Goal: Obtain resource: Obtain resource

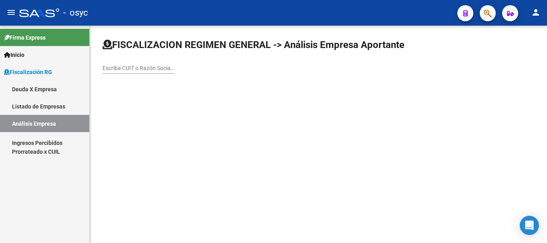
click at [45, 90] on link "Deuda X Empresa" at bounding box center [44, 89] width 89 height 17
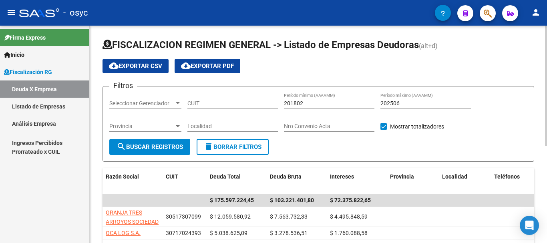
click at [305, 100] on input "201802" at bounding box center [329, 103] width 91 height 7
type input "202501"
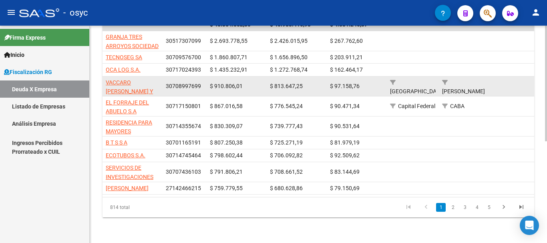
scroll to position [191, 0]
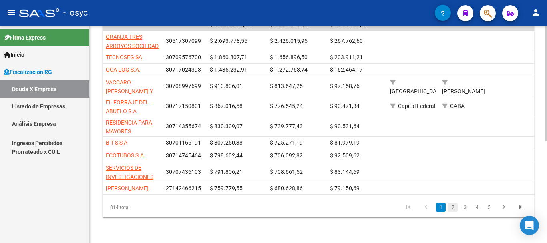
type input "202507"
click at [455, 210] on link "2" at bounding box center [453, 207] width 10 height 9
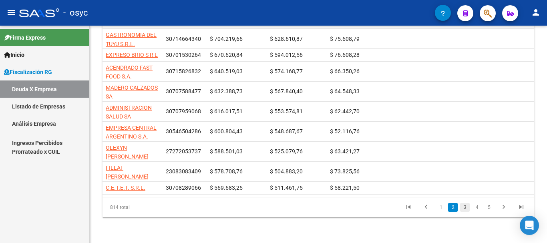
click at [463, 206] on link "3" at bounding box center [465, 207] width 10 height 9
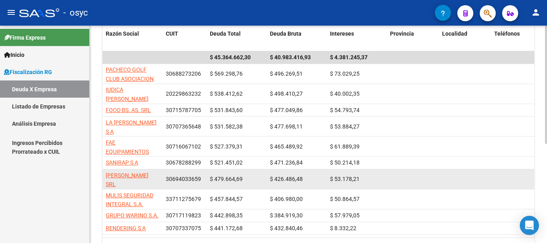
scroll to position [183, 0]
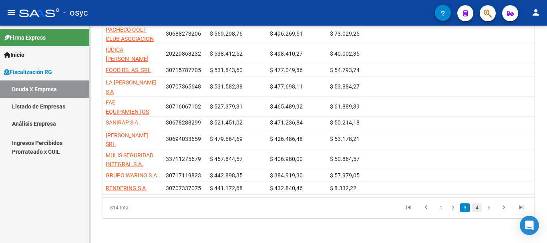
click at [475, 208] on link "4" at bounding box center [477, 207] width 10 height 9
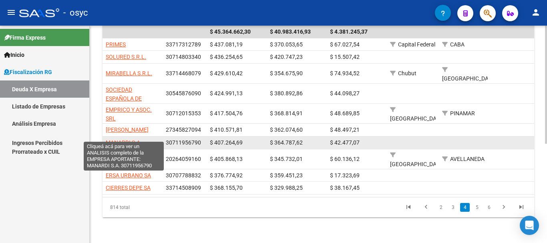
click at [136, 139] on span "MANARDI S.A." at bounding box center [124, 142] width 36 height 6
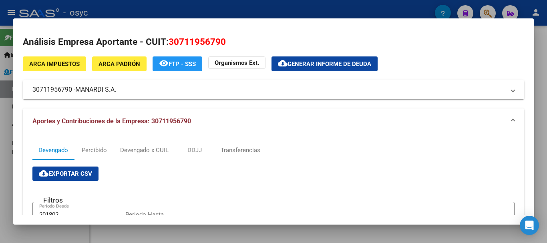
click at [59, 94] on mat-panel-title "30711956790 - [PERSON_NAME] S.A." at bounding box center [268, 90] width 473 height 10
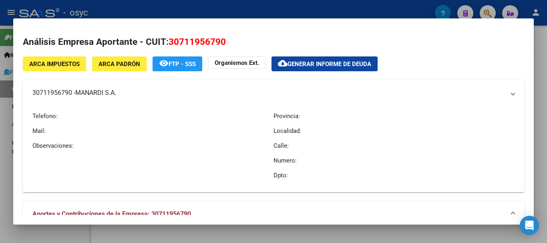
click at [59, 94] on mat-panel-title "30711956790 - [PERSON_NAME] S.A." at bounding box center [268, 93] width 473 height 10
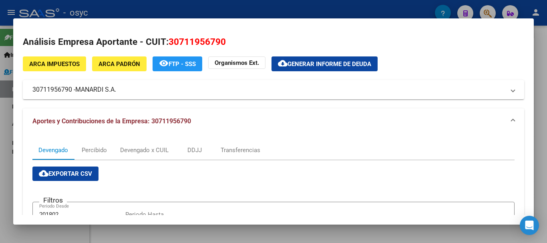
copy mat-panel-title "30711956790"
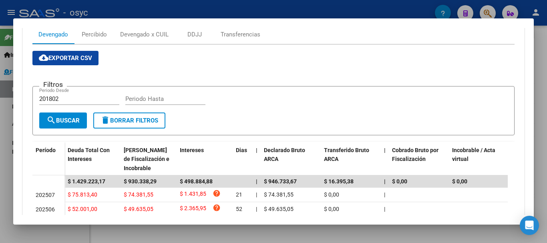
scroll to position [200, 0]
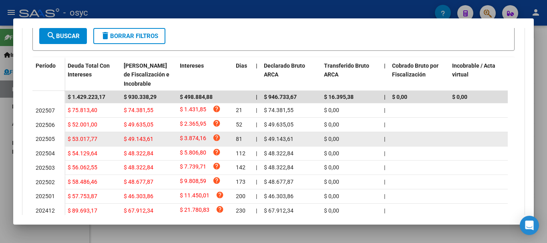
click at [230, 146] on datatable-body-cell "$ 3.874,16 help" at bounding box center [205, 139] width 56 height 14
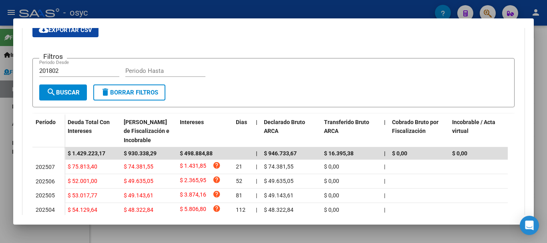
scroll to position [80, 0]
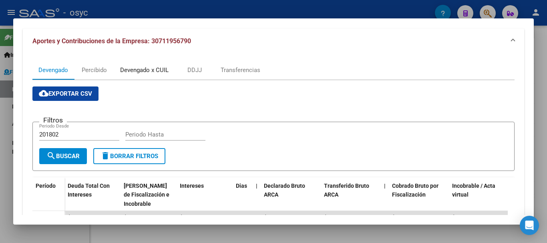
click at [144, 73] on div "Devengado x CUIL" at bounding box center [144, 70] width 48 height 9
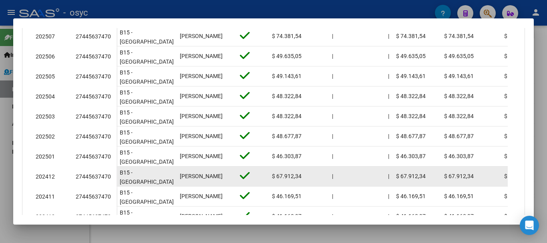
scroll to position [280, 0]
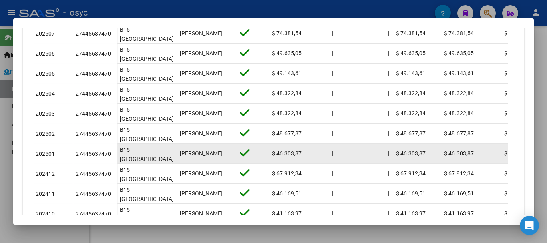
click at [94, 155] on div "27445637470" at bounding box center [93, 153] width 35 height 9
copy div "27445637470"
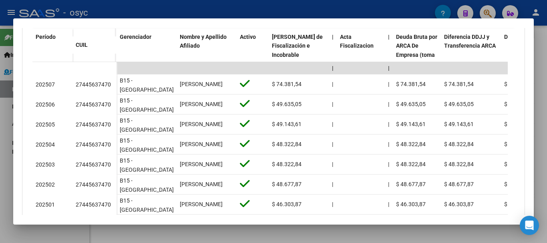
scroll to position [200, 0]
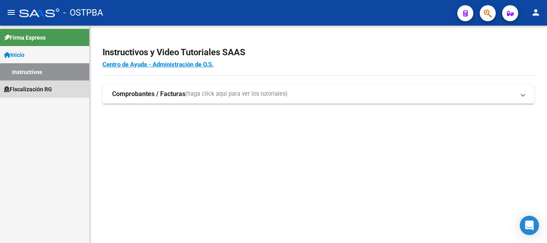
click at [34, 88] on span "Fiscalización RG" at bounding box center [28, 89] width 48 height 9
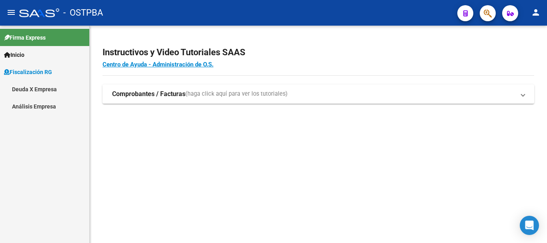
click at [31, 93] on link "Deuda X Empresa" at bounding box center [44, 89] width 89 height 17
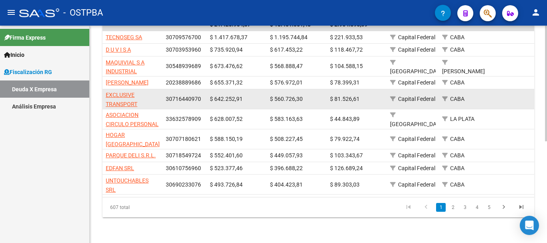
scroll to position [191, 0]
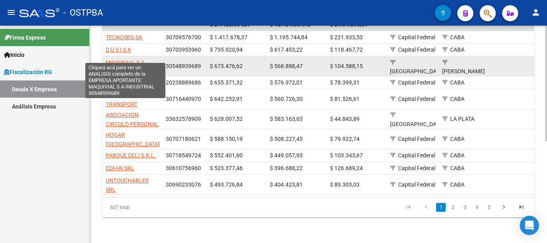
click at [131, 59] on span "MAQUIVIAL S A INDUSTRIAL" at bounding box center [125, 67] width 39 height 16
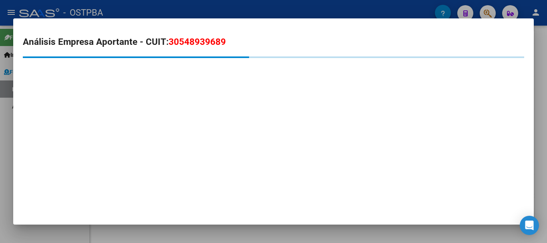
click at [195, 42] on span "30548939689" at bounding box center [197, 41] width 57 height 10
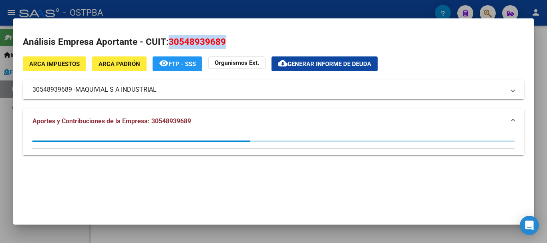
copy span "30548939689"
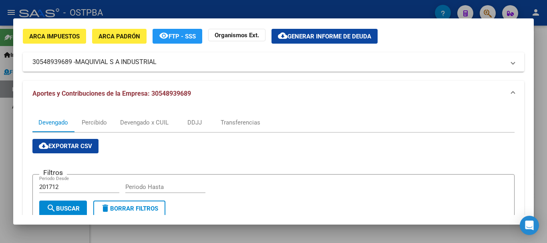
scroll to position [0, 0]
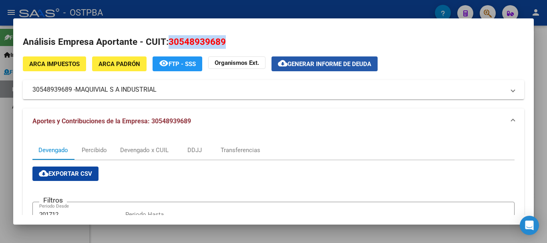
click at [315, 67] on span "Generar informe de deuda" at bounding box center [330, 63] width 84 height 7
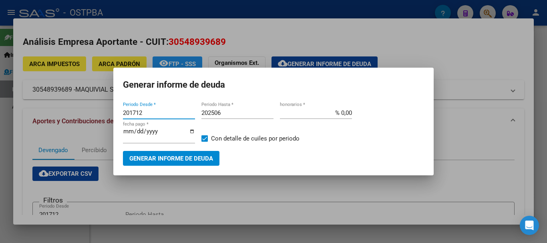
click at [150, 113] on input "201712" at bounding box center [159, 112] width 72 height 7
type input "202411"
type input "202507"
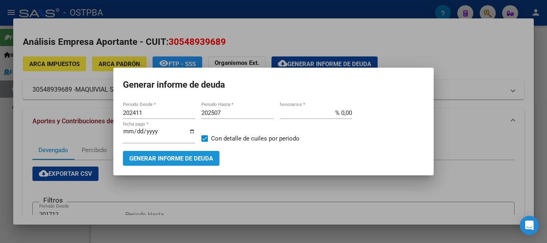
click at [192, 160] on span "Generar informe de deuda" at bounding box center [171, 158] width 84 height 7
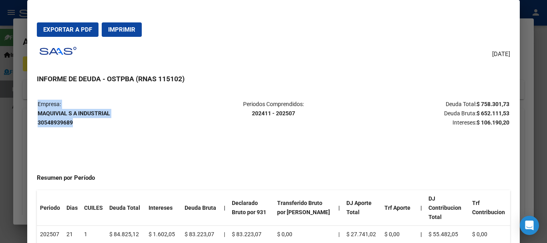
drag, startPoint x: 74, startPoint y: 123, endPoint x: 36, endPoint y: 115, distance: 38.1
click at [36, 115] on mat-dialog-content "Empresa: MAQUIVIAL S A INDUSTRIAL 30548939689 Periodos Comprendidos: 202411 - 2…" at bounding box center [273, 178] width 492 height 175
drag, startPoint x: 72, startPoint y: 123, endPoint x: 39, endPoint y: 115, distance: 34.4
click at [39, 115] on strong "MAQUIVIAL S A INDUSTRIAL 30548939689" at bounding box center [74, 118] width 73 height 16
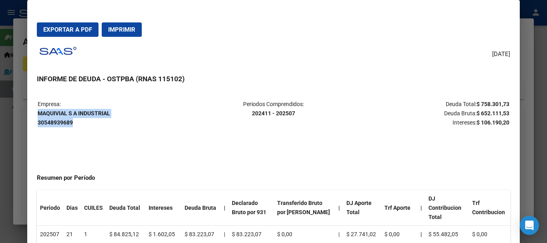
copy strong "MAQUIVIAL S A INDUSTRIAL 30548939689"
click at [129, 116] on p "Empresa: MAQUIVIAL S A INDUSTRIAL 30548939689" at bounding box center [116, 113] width 157 height 27
drag, startPoint x: 114, startPoint y: 113, endPoint x: 38, endPoint y: 115, distance: 75.7
click at [38, 115] on p "Empresa: MAQUIVIAL S A INDUSTRIAL 30548939689" at bounding box center [116, 113] width 157 height 27
copy strong "MAQUIVIAL S A INDUSTRIAL"
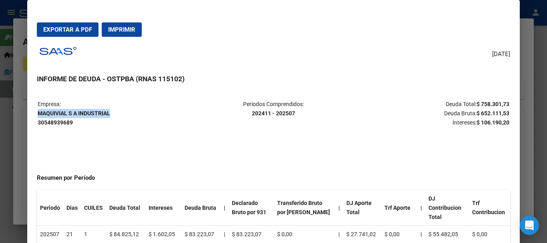
click at [80, 29] on span "Exportar a PDF" at bounding box center [67, 29] width 49 height 7
click at [457, 79] on h3 "INFORME DE DEUDA - OSTPBA (RNAS 115102)" at bounding box center [273, 79] width 473 height 10
click at [538, 50] on div at bounding box center [273, 121] width 547 height 243
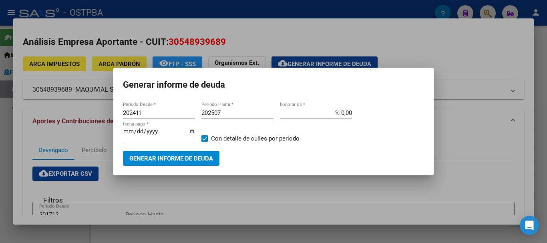
click at [492, 62] on div at bounding box center [273, 121] width 547 height 243
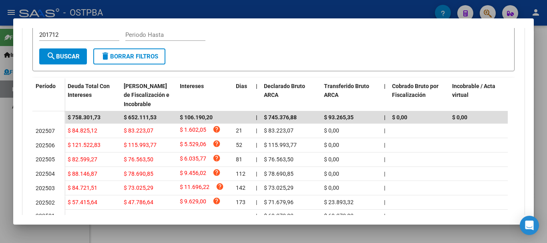
scroll to position [240, 0]
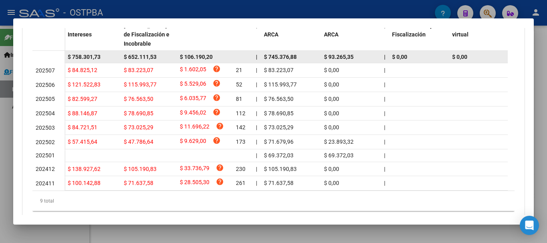
drag, startPoint x: 102, startPoint y: 57, endPoint x: 73, endPoint y: 57, distance: 29.6
click at [73, 57] on div "$ 758.301,73" at bounding box center [93, 56] width 50 height 9
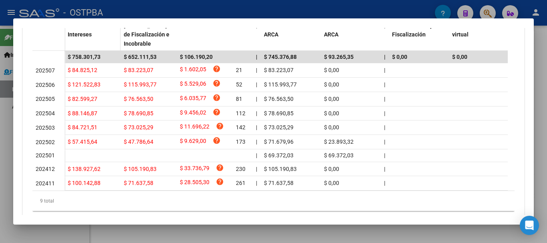
copy span "758.301,73"
click at [540, 46] on div at bounding box center [273, 121] width 547 height 243
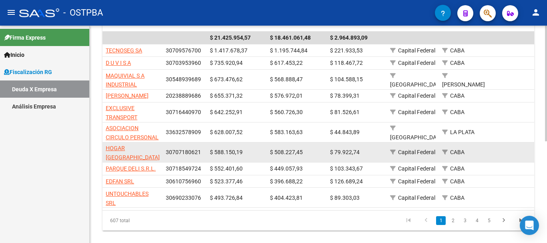
scroll to position [151, 0]
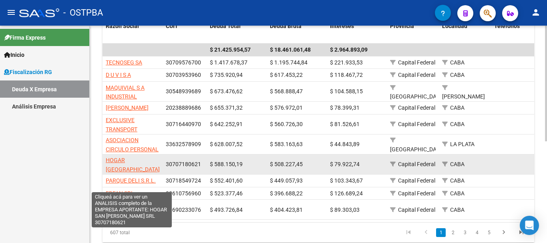
click at [133, 175] on span "HOGAR SAN FRANCISCO DE ASIS SRL" at bounding box center [133, 169] width 54 height 25
type textarea "30707180621"
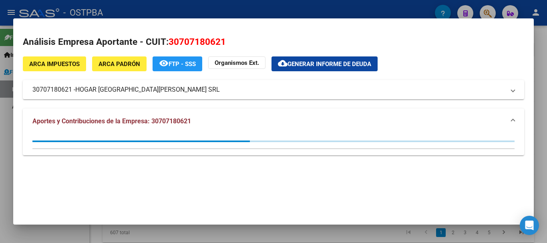
click at [197, 37] on span "30707180621" at bounding box center [197, 41] width 57 height 10
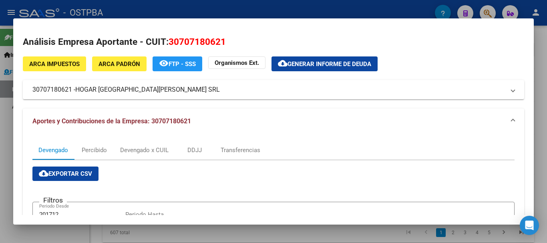
copy span "30707180621"
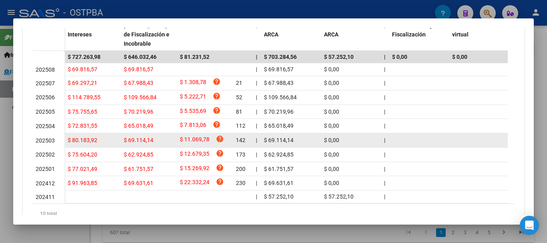
scroll to position [0, 0]
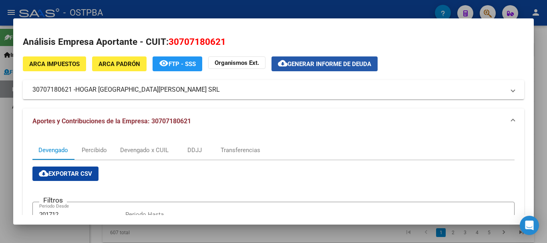
click at [321, 67] on span "Generar informe de deuda" at bounding box center [330, 63] width 84 height 7
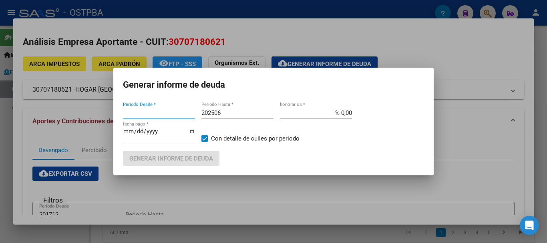
type input "201712"
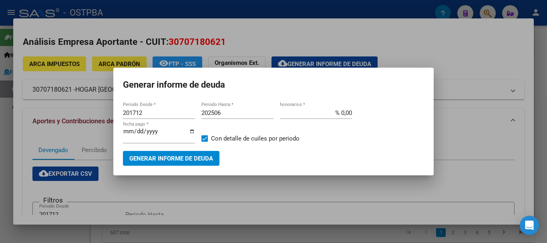
click at [450, 87] on div at bounding box center [273, 121] width 547 height 243
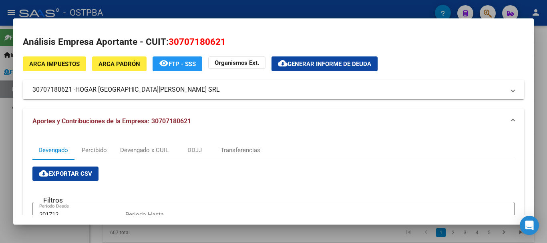
click at [315, 67] on span "Generar informe de deuda" at bounding box center [330, 63] width 84 height 7
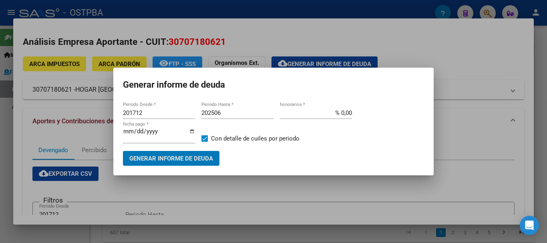
click at [152, 116] on input "201712" at bounding box center [159, 112] width 72 height 7
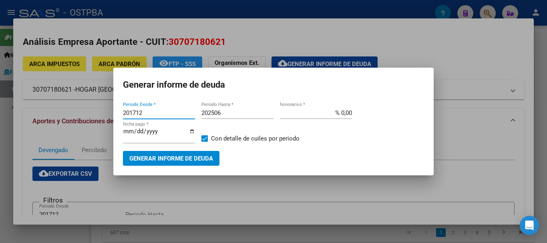
click at [152, 116] on input "201712" at bounding box center [159, 112] width 72 height 7
type input "202412"
type input "202508"
click at [191, 164] on button "Generar informe de deuda" at bounding box center [171, 158] width 97 height 15
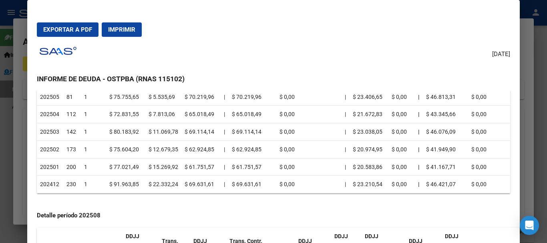
scroll to position [280, 0]
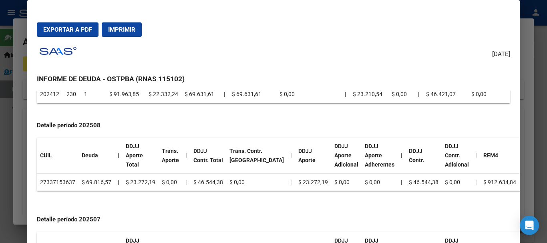
click at [52, 176] on td "27337153637" at bounding box center [58, 182] width 42 height 18
copy td "27337153637"
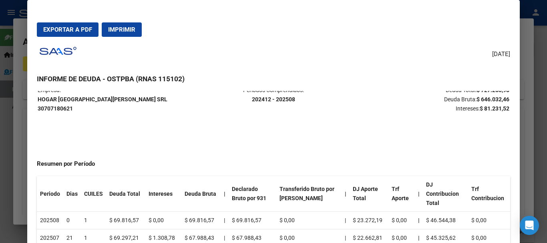
scroll to position [0, 0]
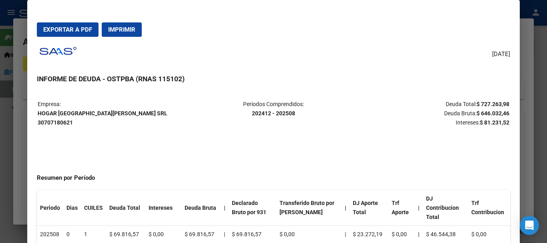
drag, startPoint x: 136, startPoint y: 113, endPoint x: 38, endPoint y: 113, distance: 97.7
click at [38, 113] on p "Empresa: HOGAR SAN FRANCISCO DE ASIS SRL 30707180621" at bounding box center [116, 113] width 157 height 27
copy strong "HOGAR SAN FRANCISCO DE ASIS SRL"
click at [430, 101] on p "Deuda Total: $ 727.263,98 Deuda Bruta: $ 646.032,46 Intereses: $ 81.231,52" at bounding box center [431, 113] width 157 height 27
click at [76, 36] on button "Exportar a PDF" at bounding box center [68, 29] width 62 height 14
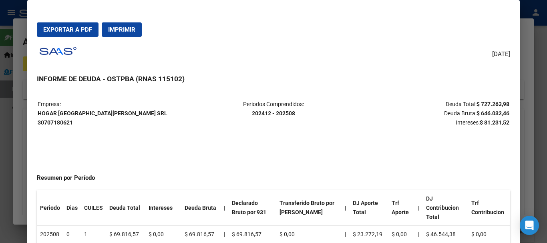
click at [437, 73] on div "09/09/2025 INFORME DE DEUDA - OSTPBA (RNAS 115102) Empresa: HOGAR SAN FRANCISCO…" at bounding box center [273, 154] width 473 height 223
click at [540, 103] on div at bounding box center [273, 121] width 547 height 243
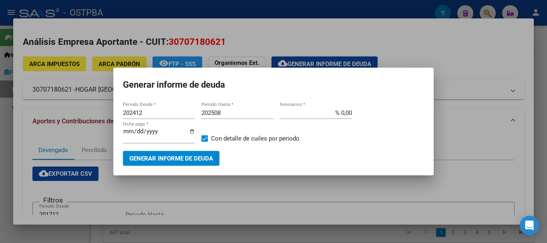
click at [482, 103] on div at bounding box center [273, 121] width 547 height 243
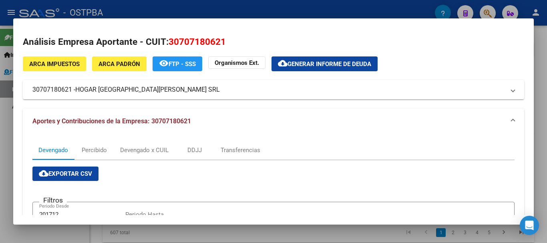
click at [535, 49] on div at bounding box center [273, 121] width 547 height 243
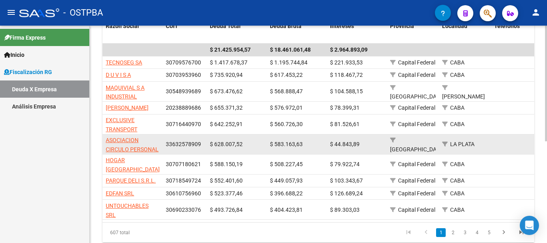
scroll to position [191, 0]
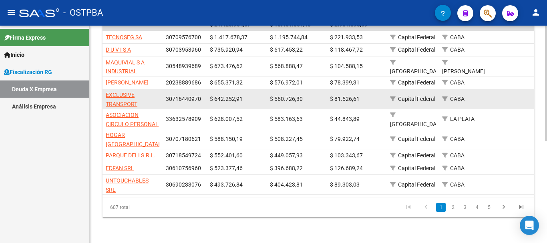
click at [174, 96] on div "30716440970" at bounding box center [185, 99] width 38 height 9
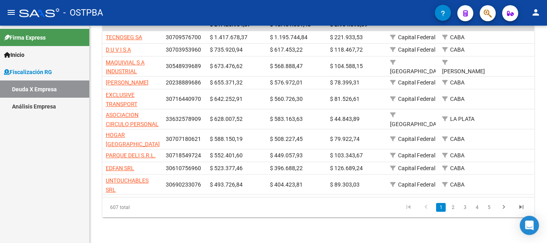
copy span "30716440970"
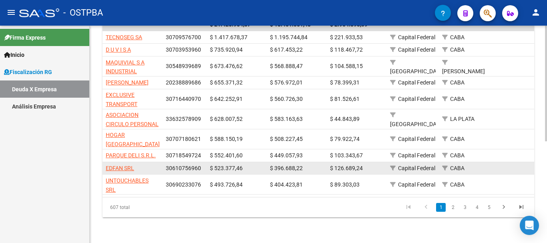
click at [181, 165] on span "30610756960" at bounding box center [183, 168] width 35 height 6
copy span "30610756960"
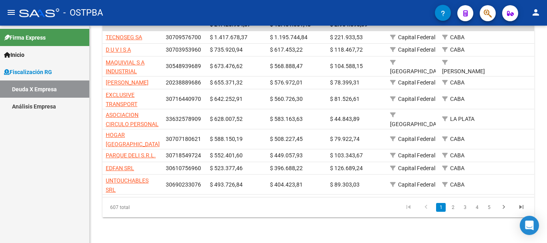
copy span "30610756960"
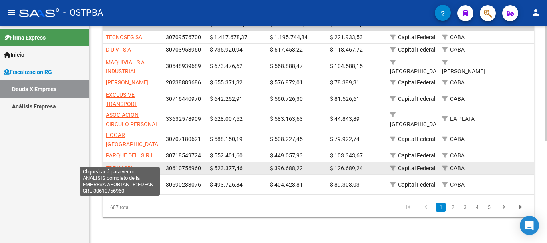
drag, startPoint x: 151, startPoint y: 158, endPoint x: 106, endPoint y: 162, distance: 45.4
click at [106, 164] on div "EDFAN SRL" at bounding box center [133, 168] width 54 height 9
click at [123, 165] on span "EDFAN SRL" at bounding box center [120, 168] width 28 height 6
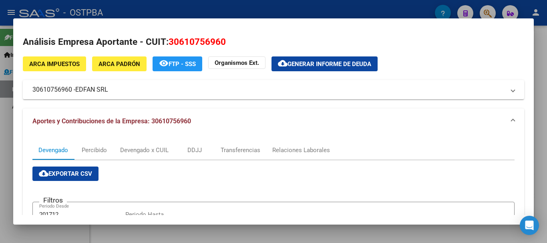
click at [500, 12] on div at bounding box center [273, 121] width 547 height 243
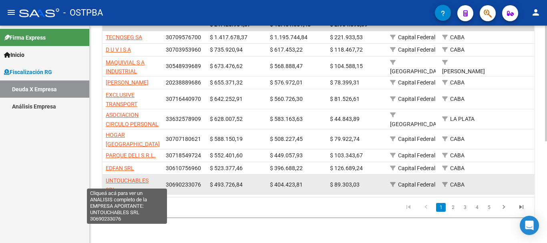
click at [132, 177] on span "UNTOUCHABLES SRL" at bounding box center [127, 185] width 43 height 16
type textarea "30690233076"
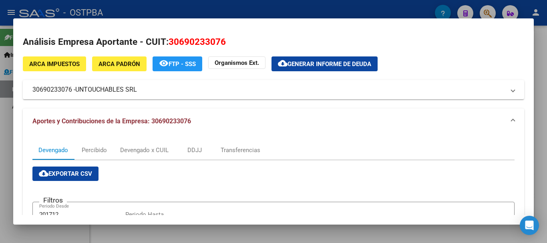
click at [193, 38] on span "30690233076" at bounding box center [197, 41] width 57 height 10
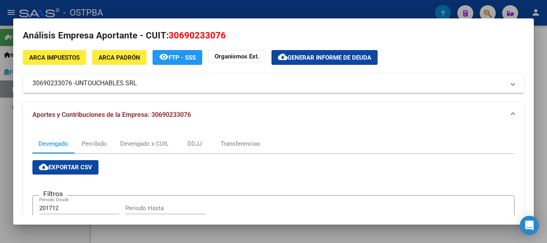
scroll to position [4, 0]
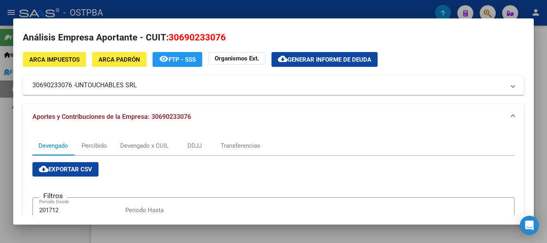
click at [319, 63] on button "cloud_download Generar informe de deuda" at bounding box center [325, 59] width 106 height 15
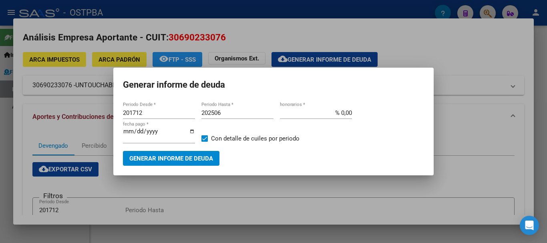
click at [151, 110] on div "201712 Periodo Desde *" at bounding box center [159, 113] width 72 height 12
drag, startPoint x: 151, startPoint y: 111, endPoint x: 87, endPoint y: 123, distance: 65.3
click at [87, 123] on div "Análisis Empresa Aportante - CUIT: 30690233076 ARCA Impuestos ARCA Padrón remov…" at bounding box center [273, 121] width 547 height 243
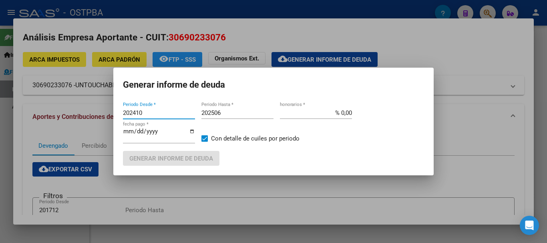
type input "202410"
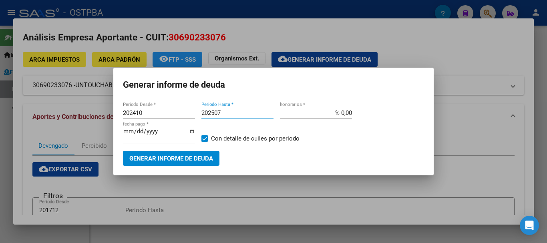
type input "202507"
click at [157, 159] on span "Generar informe de deuda" at bounding box center [171, 158] width 84 height 7
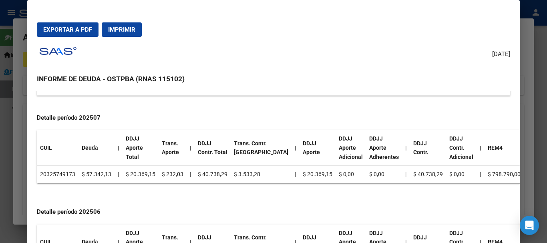
scroll to position [401, 0]
click at [57, 165] on td "20325749173" at bounding box center [58, 174] width 42 height 18
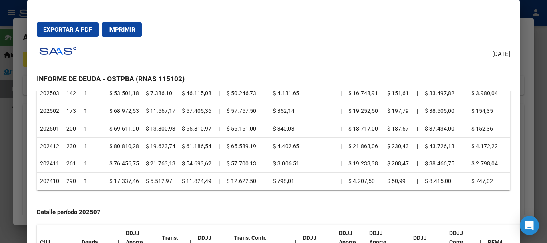
scroll to position [164, 0]
